Goal: Find specific page/section: Find specific page/section

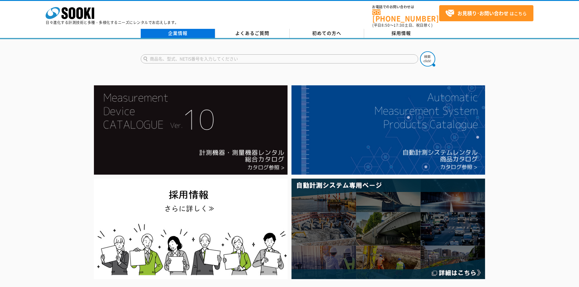
click at [179, 29] on link "企業情報" at bounding box center [178, 33] width 74 height 9
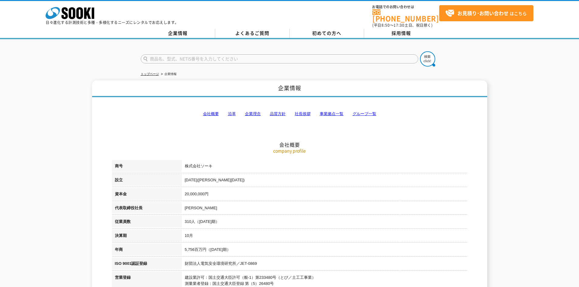
click at [326, 112] on link "事業拠点一覧" at bounding box center [332, 114] width 24 height 5
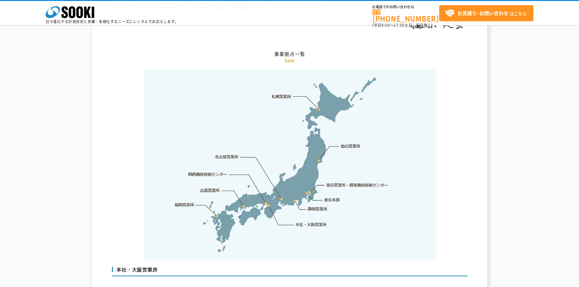
scroll to position [1221, 0]
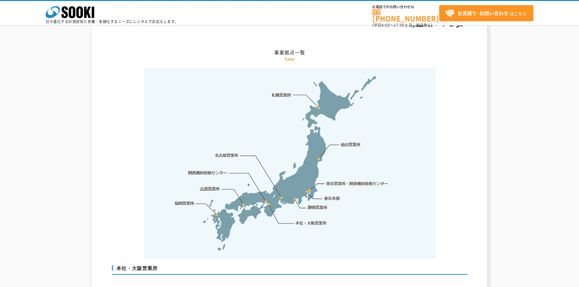
click at [317, 205] on link "静岡営業所" at bounding box center [318, 208] width 20 height 6
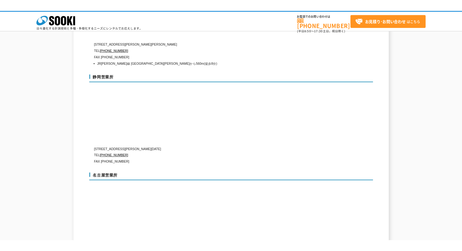
scroll to position [1976, 0]
